Goal: Transaction & Acquisition: Purchase product/service

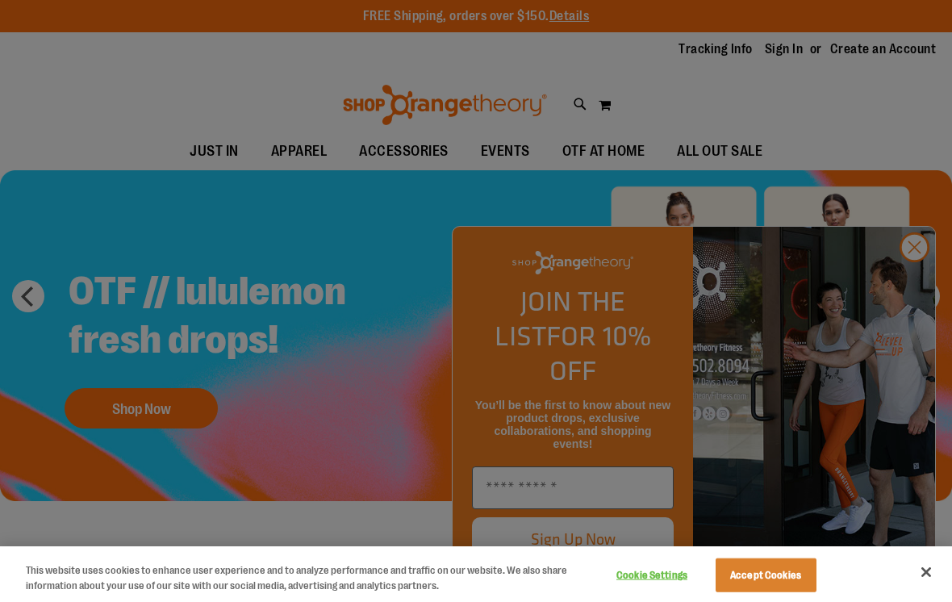
click at [791, 570] on button "Accept Cookies" at bounding box center [766, 575] width 101 height 34
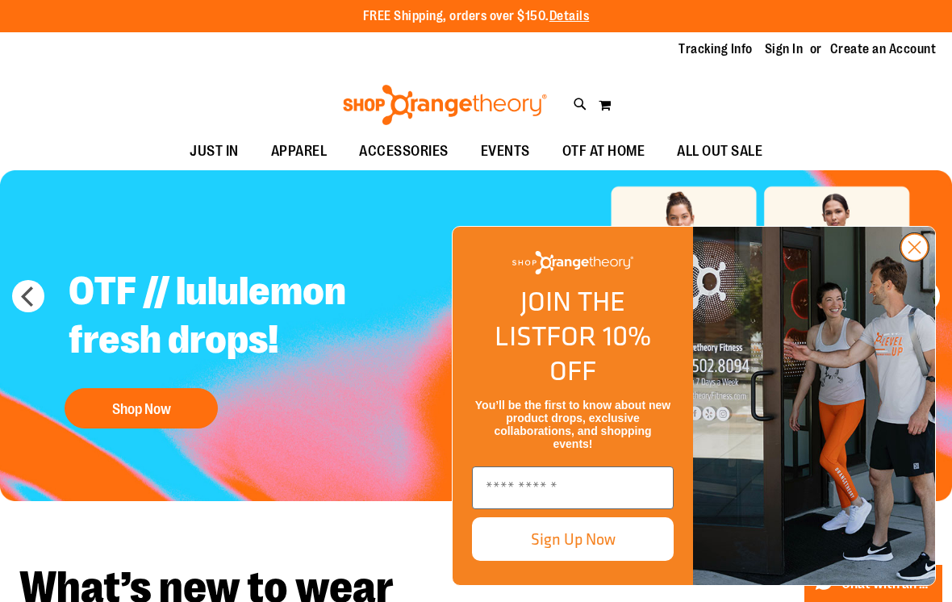
click at [917, 261] on circle "Close dialog" at bounding box center [914, 247] width 27 height 27
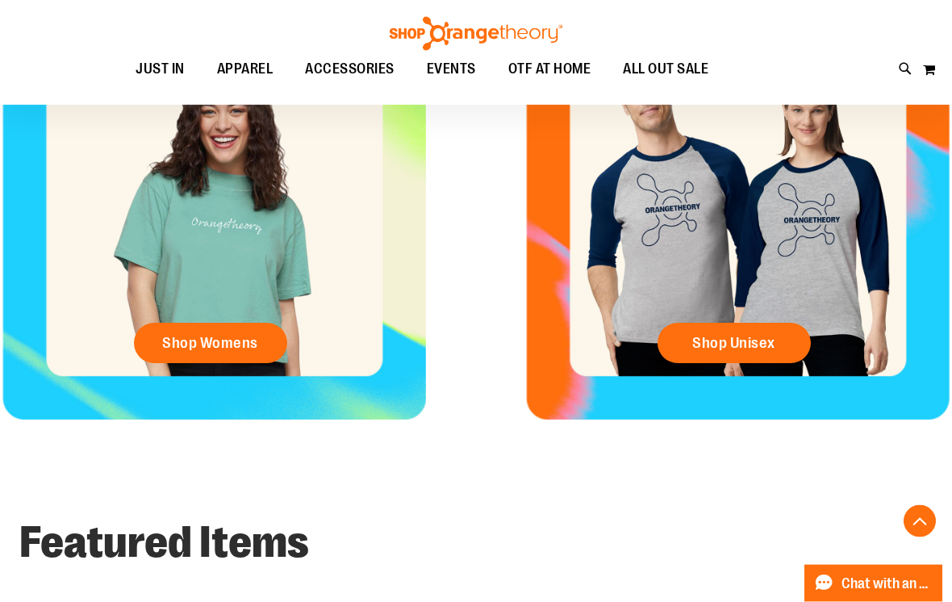
scroll to position [654, 0]
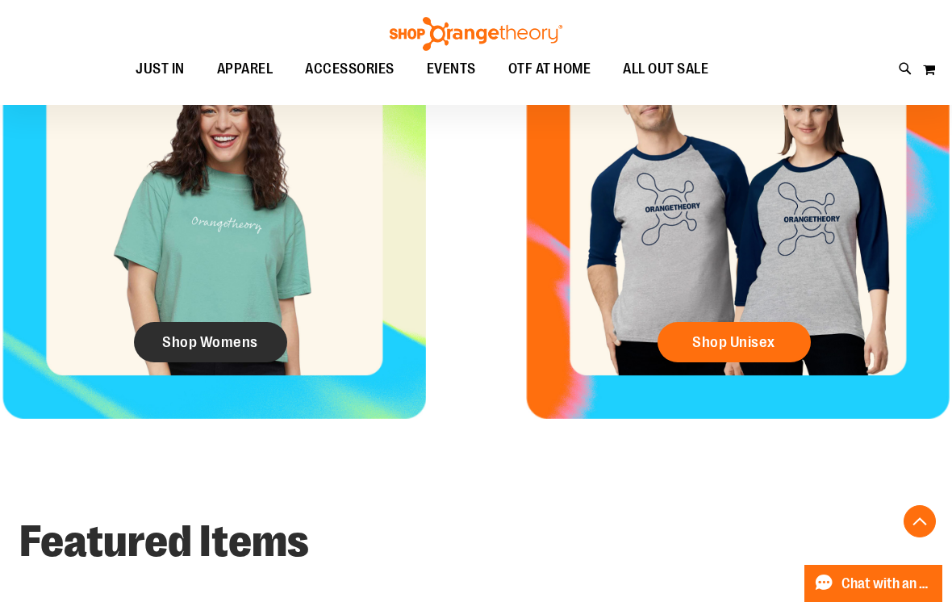
click at [229, 357] on link "Shop Womens" at bounding box center [210, 342] width 153 height 40
click at [216, 322] on link "Shop Womens" at bounding box center [210, 342] width 153 height 40
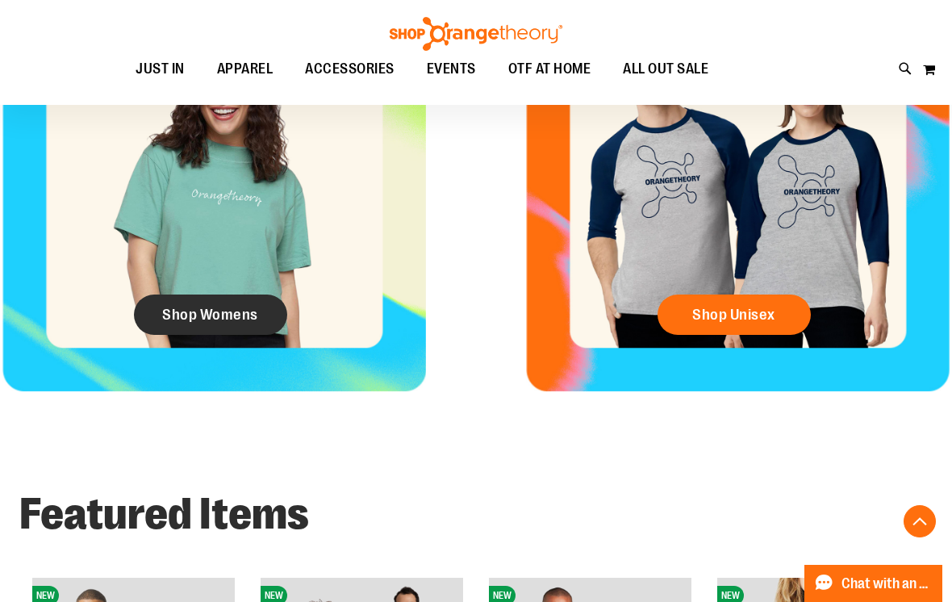
click at [222, 296] on link "Shop Womens" at bounding box center [210, 314] width 153 height 40
click at [248, 306] on span "Shop Womens" at bounding box center [210, 315] width 96 height 18
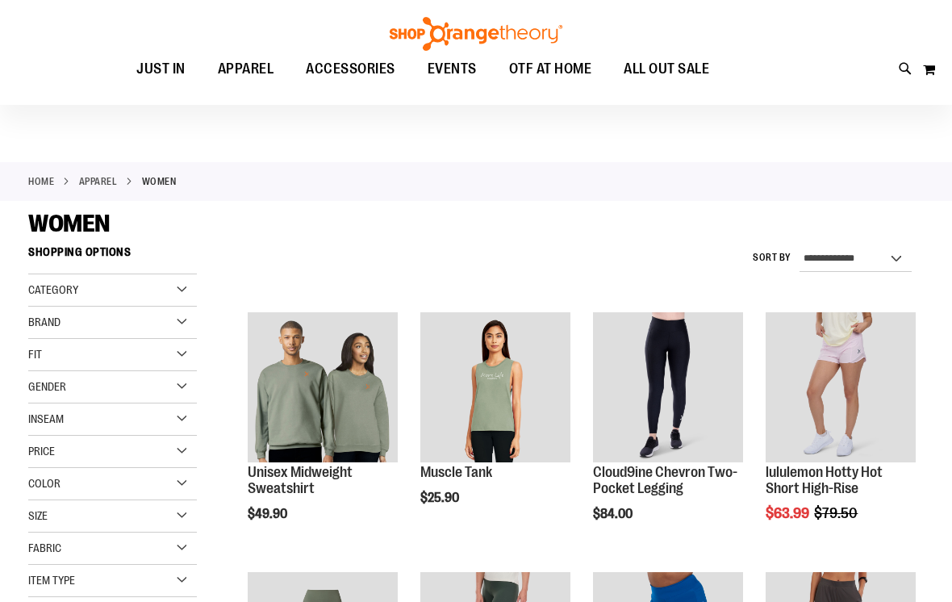
scroll to position [15, 0]
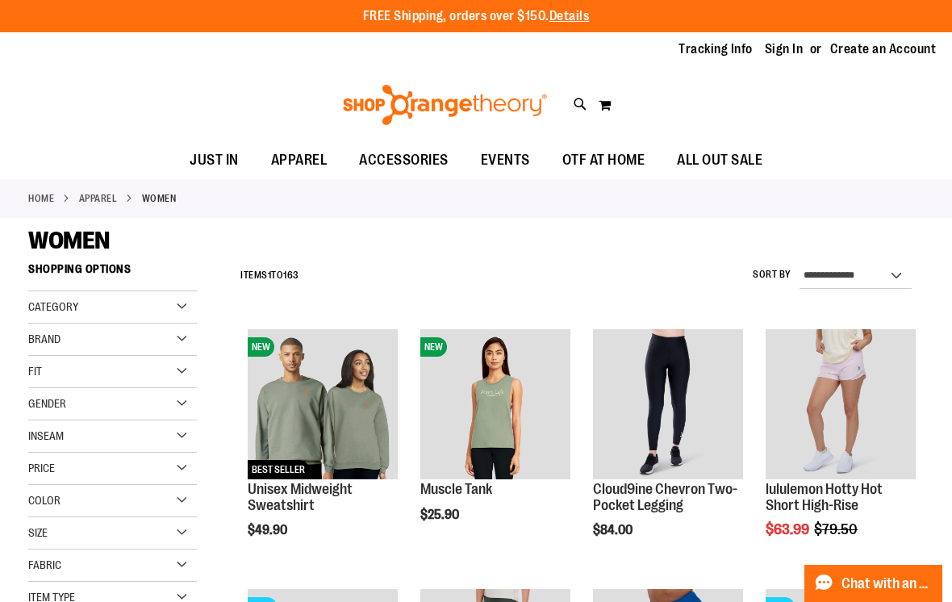
click at [191, 299] on div "Category" at bounding box center [112, 307] width 169 height 32
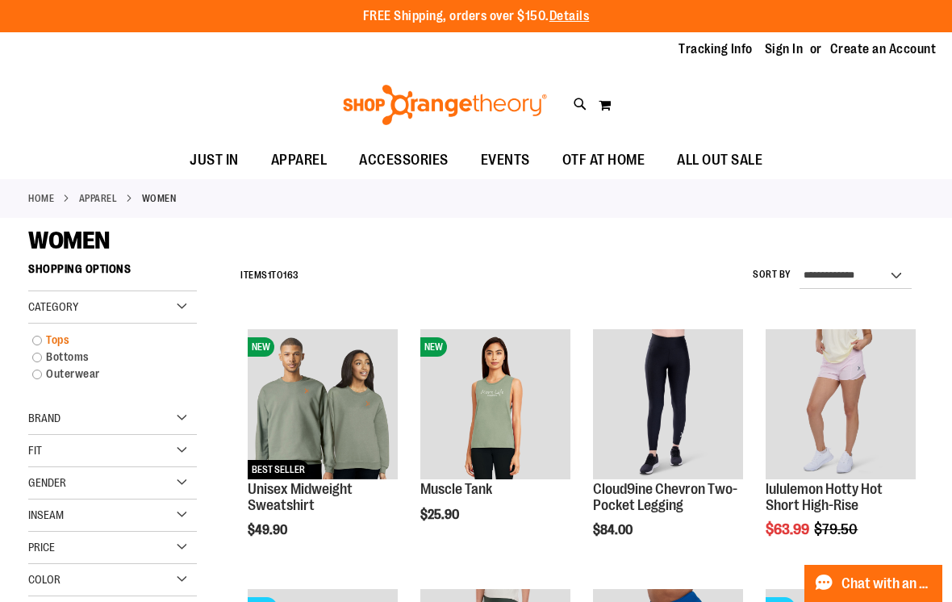
click at [48, 341] on link "Tops" at bounding box center [105, 340] width 162 height 17
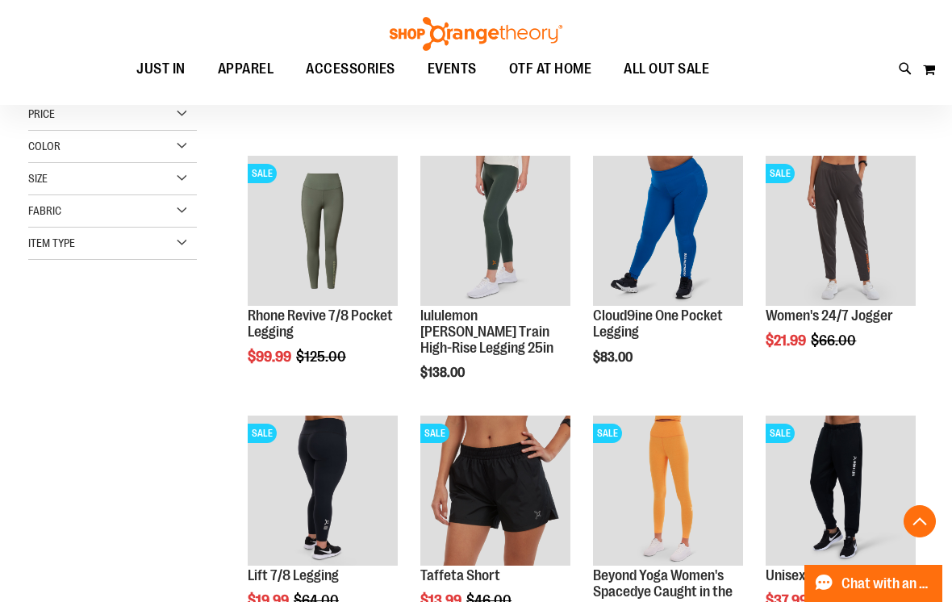
scroll to position [234, 0]
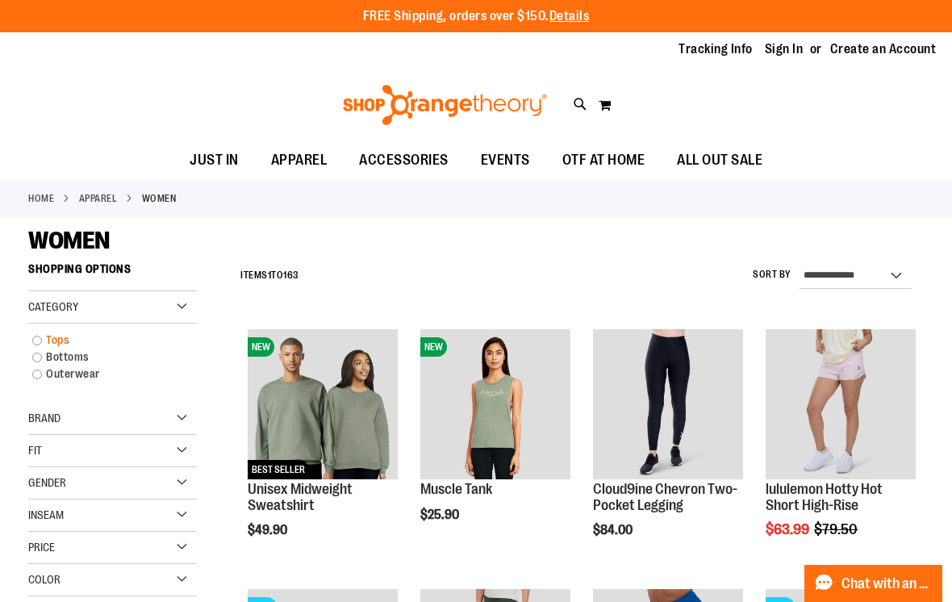
click at [50, 332] on link "Tops" at bounding box center [105, 340] width 162 height 17
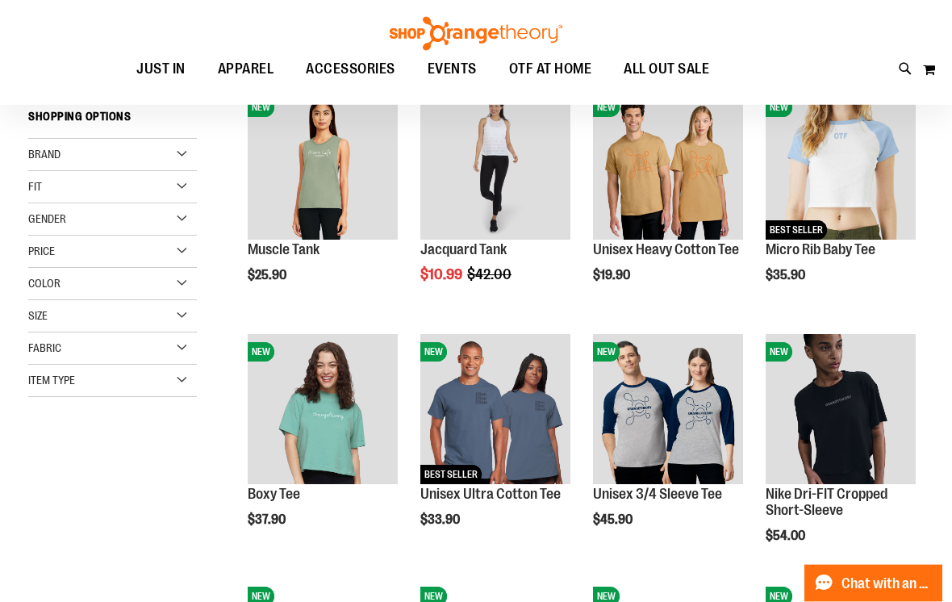
scroll to position [62, 0]
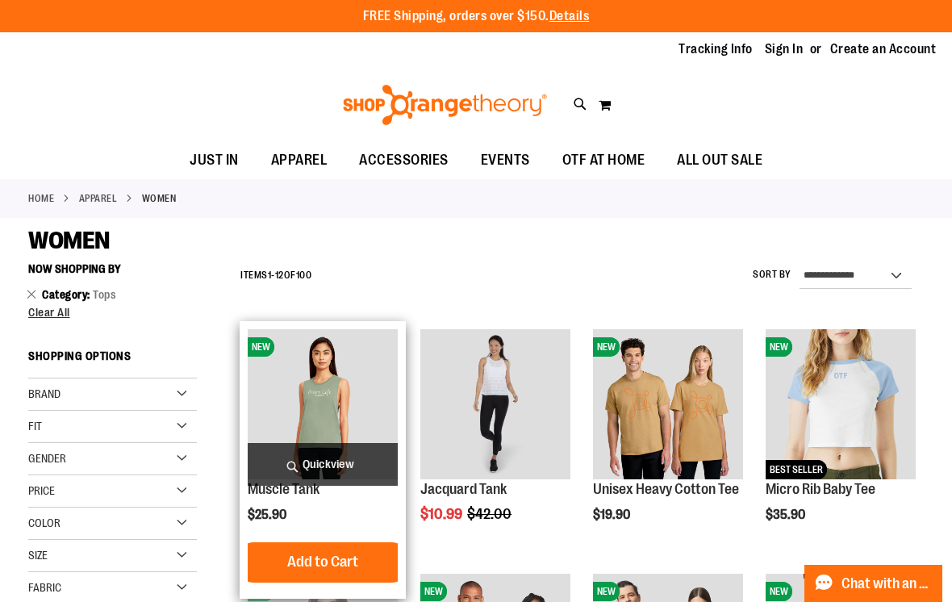
click at [346, 473] on span "Quickview" at bounding box center [323, 464] width 150 height 43
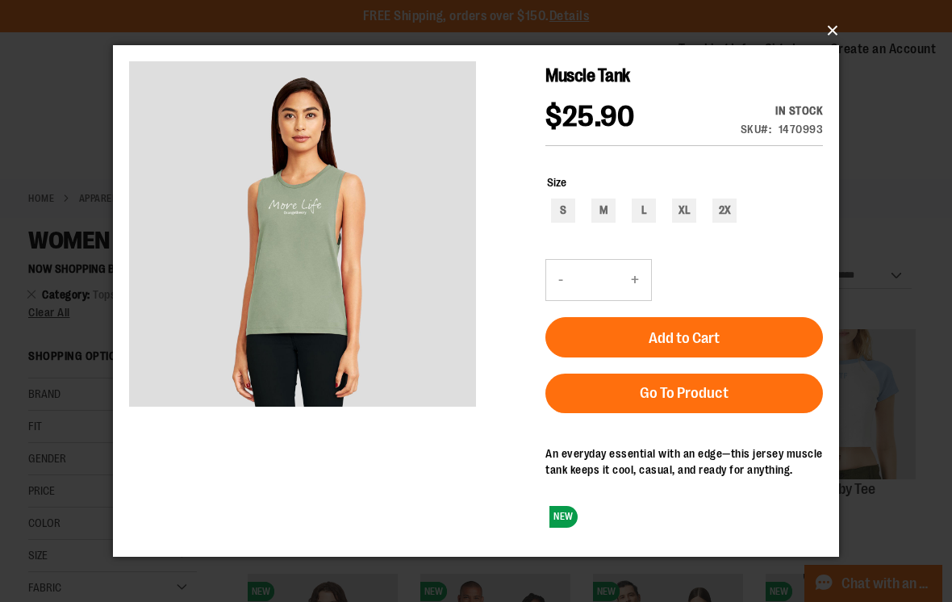
click at [839, 35] on button "×" at bounding box center [481, 30] width 726 height 35
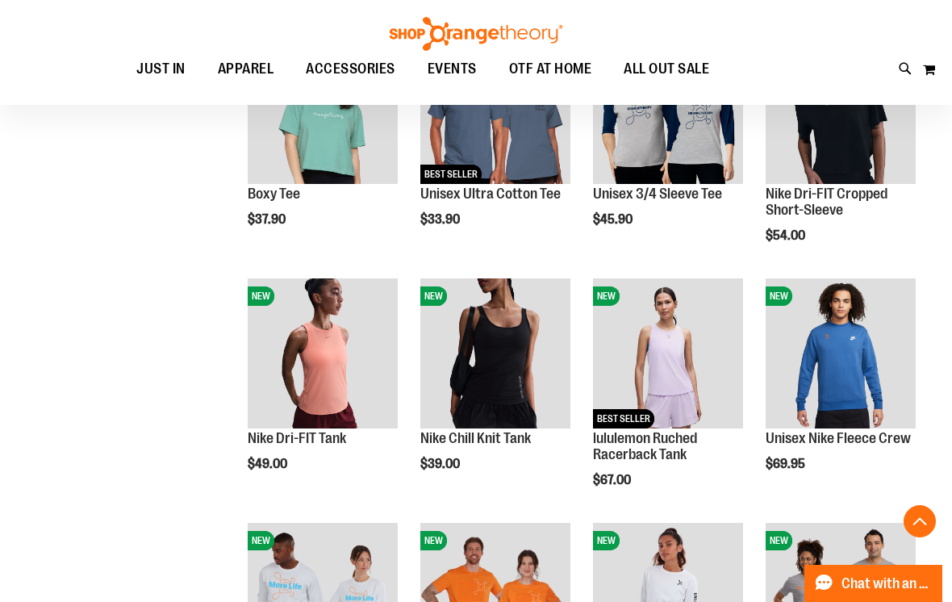
scroll to position [361, 0]
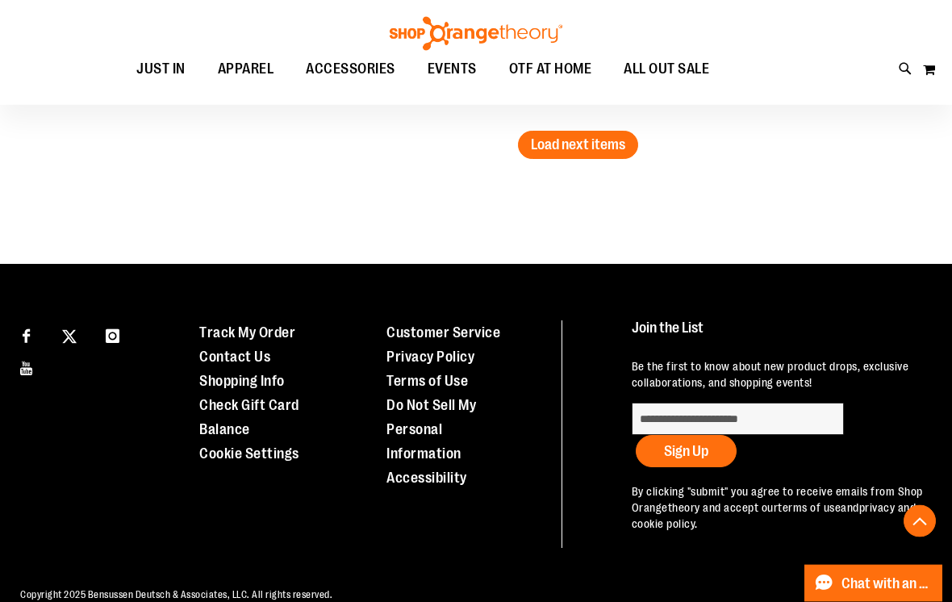
scroll to position [2211, 0]
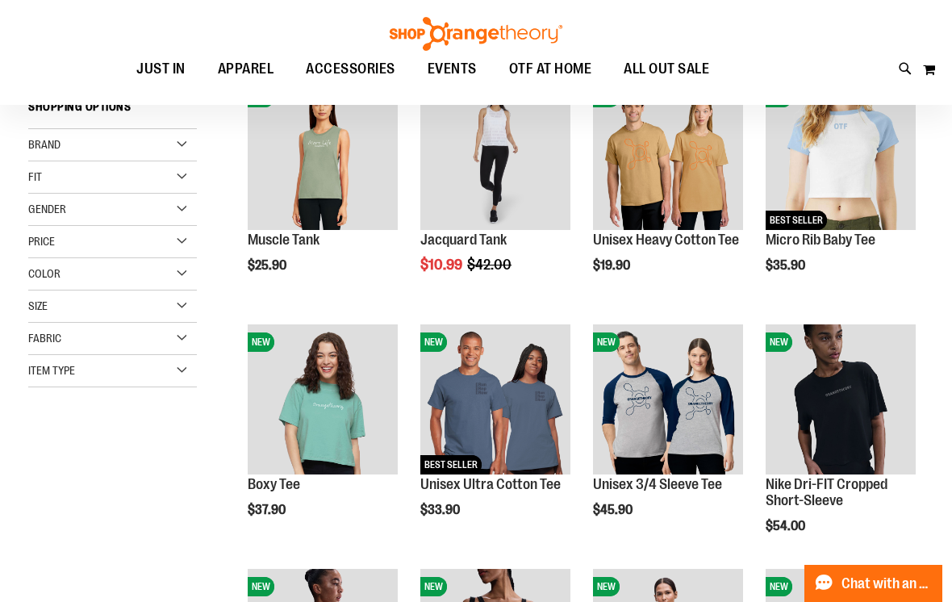
scroll to position [69, 0]
